Goal: Check status

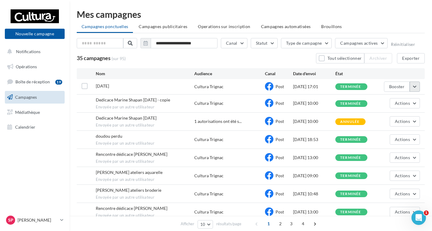
click at [418, 89] on button "button" at bounding box center [415, 87] width 10 height 10
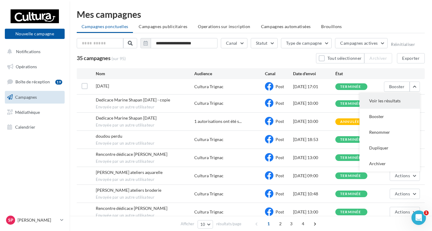
click at [377, 103] on button "Voir les résultats" at bounding box center [390, 101] width 60 height 16
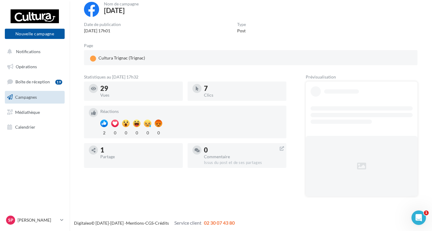
scroll to position [40, 0]
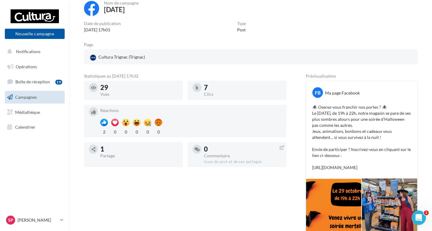
drag, startPoint x: 313, startPoint y: 166, endPoint x: 333, endPoint y: 174, distance: 22.4
click at [333, 171] on p "🕷️ Oserez-vous franchir nos portes ? 🕷️ Le mercredi 29 octobre, de 19h à 22h, n…" at bounding box center [361, 137] width 99 height 67
click at [329, 171] on p "🕷️ Oserez-vous franchir nos portes ? 🕷️ Le mercredi 29 octobre, de 19h à 22h, n…" at bounding box center [361, 137] width 99 height 67
drag, startPoint x: 313, startPoint y: 167, endPoint x: 329, endPoint y: 172, distance: 17.2
click at [329, 171] on p "🕷️ Oserez-vous franchir nos portes ? 🕷️ Le mercredi 29 octobre, de 19h à 22h, n…" at bounding box center [361, 137] width 99 height 67
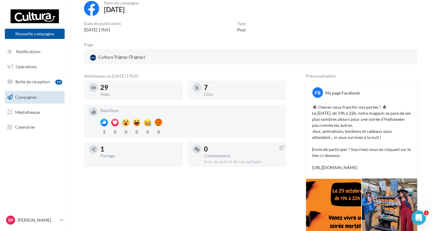
copy p "[URL][DOMAIN_NAME]"
drag, startPoint x: 27, startPoint y: 49, endPoint x: 37, endPoint y: 50, distance: 9.4
click at [27, 49] on span "Notifications" at bounding box center [28, 51] width 24 height 5
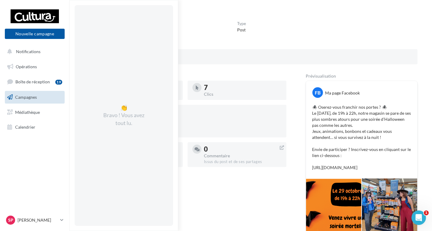
click at [29, 98] on span "Campagnes" at bounding box center [26, 97] width 22 height 5
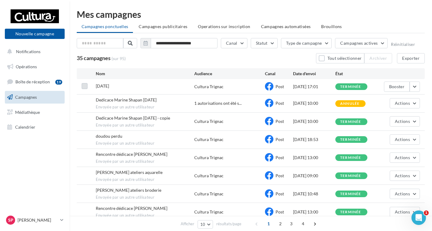
click at [83, 87] on label at bounding box center [85, 86] width 6 height 6
click at [419, 85] on button "button" at bounding box center [415, 87] width 10 height 10
click at [417, 85] on button "button" at bounding box center [415, 87] width 10 height 10
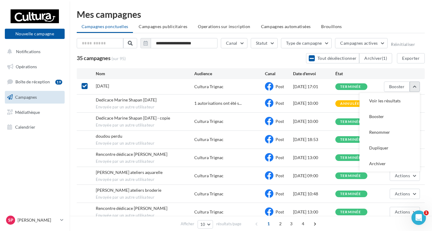
click at [416, 87] on button "button" at bounding box center [415, 87] width 10 height 10
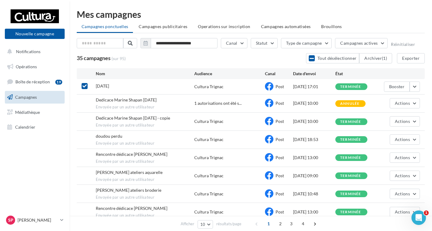
click at [83, 86] on icon at bounding box center [85, 86] width 4 height 4
click at [417, 89] on button "button" at bounding box center [415, 87] width 10 height 10
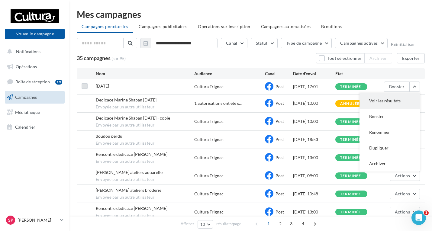
click at [390, 100] on button "Voir les résultats" at bounding box center [390, 101] width 60 height 16
